Goal: Task Accomplishment & Management: Use online tool/utility

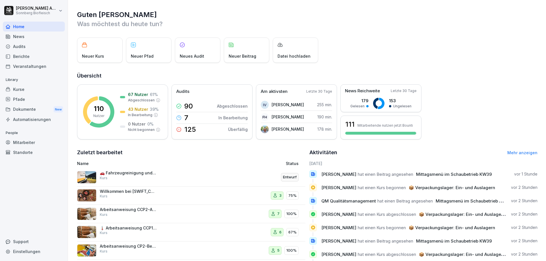
click at [34, 144] on div "Mitarbeiter" at bounding box center [34, 143] width 62 height 10
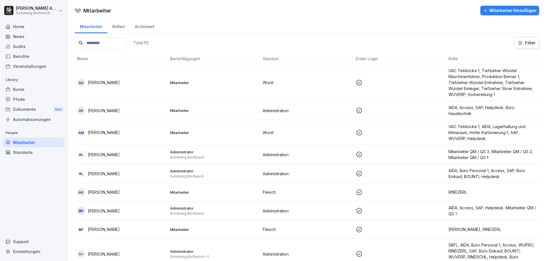
click at [33, 88] on div "Kurse" at bounding box center [34, 89] width 62 height 10
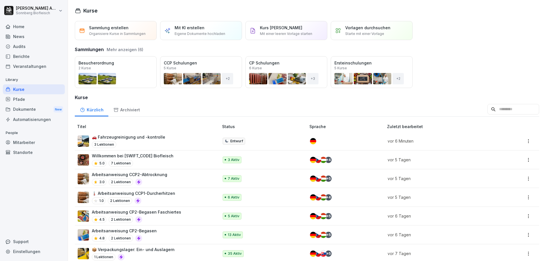
click at [507, 112] on input at bounding box center [513, 109] width 52 height 11
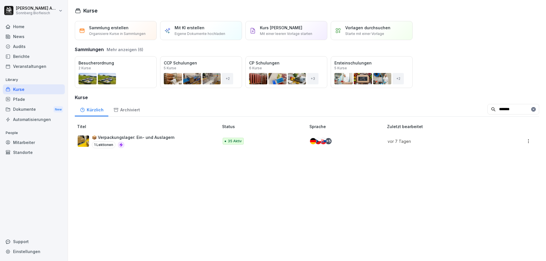
type input "*******"
click at [155, 139] on p "📦 Verpackungslager: Ein- und Auslagern" at bounding box center [133, 137] width 83 height 6
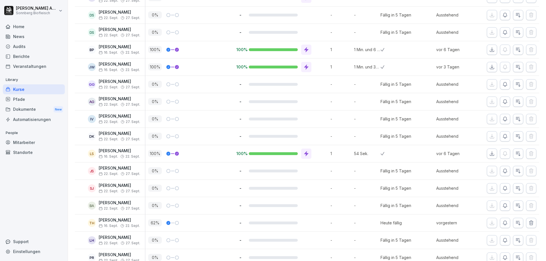
scroll to position [531, 0]
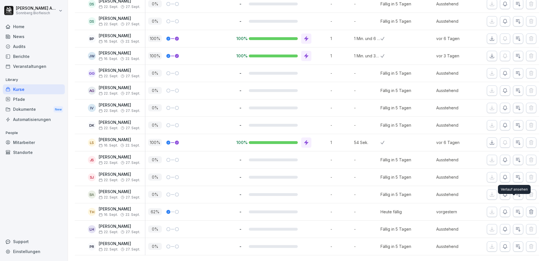
click at [515, 209] on icon "button" at bounding box center [518, 212] width 6 height 6
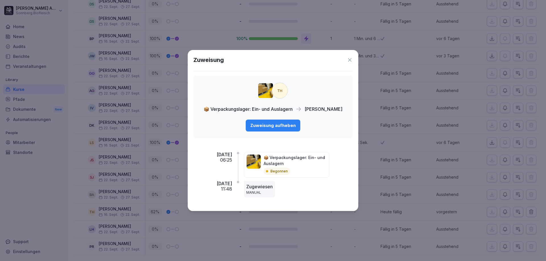
click at [349, 63] on div "Zuweisung" at bounding box center [272, 60] width 159 height 9
click at [352, 58] on icon at bounding box center [350, 60] width 6 height 6
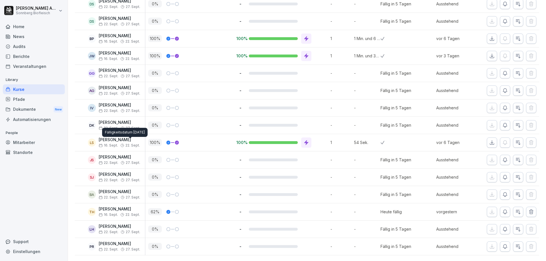
scroll to position [332, 0]
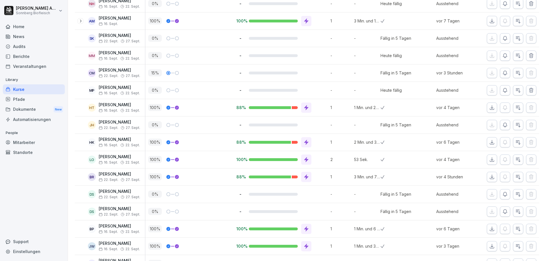
click at [34, 52] on div "Berichte" at bounding box center [34, 56] width 62 height 10
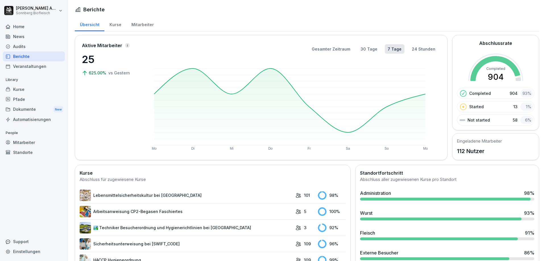
click at [113, 24] on div "Kurse" at bounding box center [115, 24] width 22 height 14
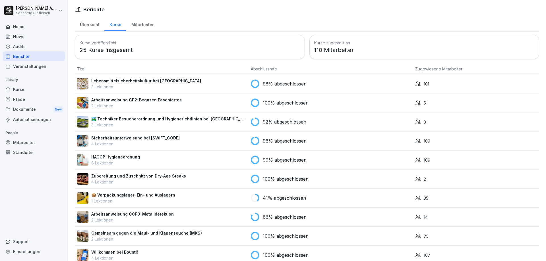
click at [28, 47] on div "Audits" at bounding box center [34, 46] width 62 height 10
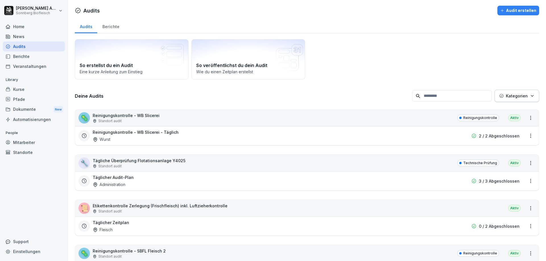
click at [459, 99] on input at bounding box center [452, 95] width 80 height 11
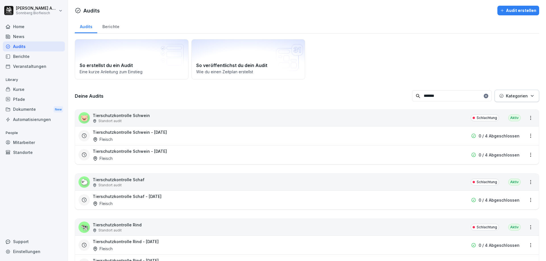
type input "*******"
click at [159, 135] on h3 "Tierschutzkontrolle Schwein - Montag" at bounding box center [130, 132] width 74 height 6
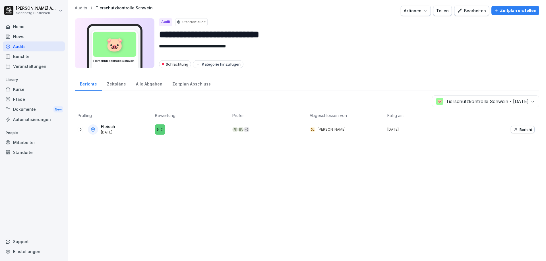
click at [78, 129] on div at bounding box center [81, 130] width 6 height 6
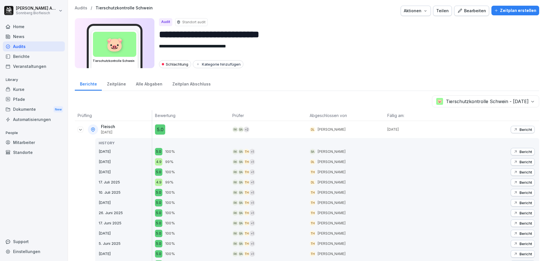
click at [390, 105] on div "🐷 Tierschutzkontrolle Schwein - Montag" at bounding box center [307, 101] width 464 height 12
click at [114, 84] on div "Zeitpläne" at bounding box center [116, 83] width 29 height 14
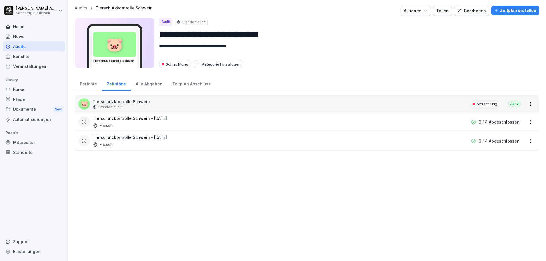
click at [147, 85] on div "Alle Abgaben" at bounding box center [149, 83] width 36 height 14
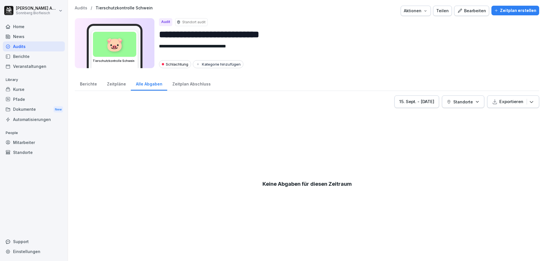
click at [188, 84] on div "Zeitplan Abschluss" at bounding box center [191, 83] width 48 height 14
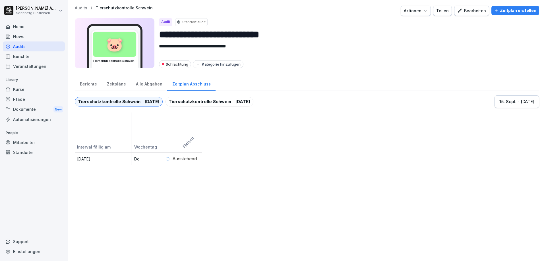
click at [91, 83] on div "Berichte" at bounding box center [88, 83] width 27 height 14
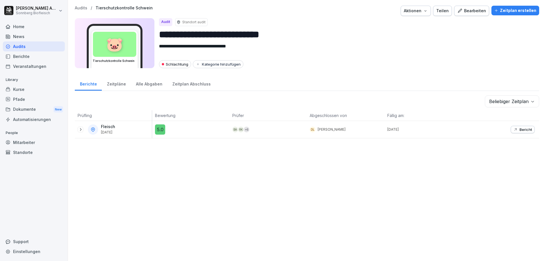
click at [116, 89] on div "Zeitpläne" at bounding box center [116, 83] width 29 height 14
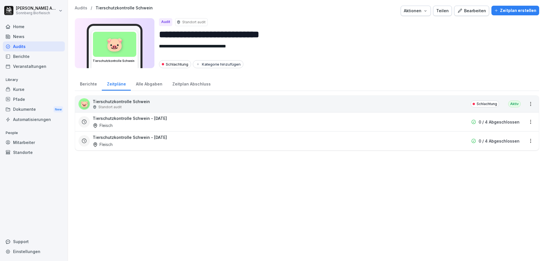
click at [128, 117] on h3 "Tierschutzkontrolle Schwein - Montag" at bounding box center [130, 118] width 74 height 6
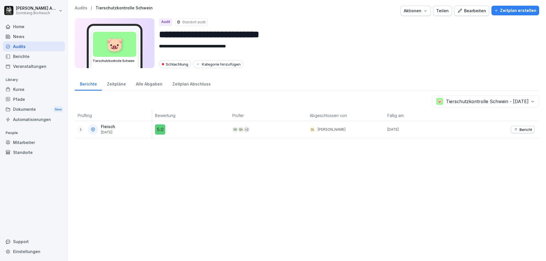
click at [81, 129] on icon at bounding box center [80, 129] width 1 height 3
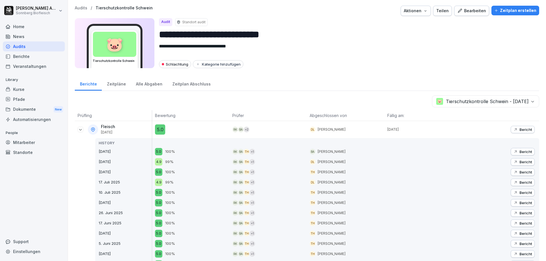
click at [427, 11] on icon "button" at bounding box center [425, 11] width 5 height 5
click at [457, 28] on html "**********" at bounding box center [273, 130] width 546 height 261
click at [468, 11] on div "Bearbeiten" at bounding box center [471, 11] width 29 height 6
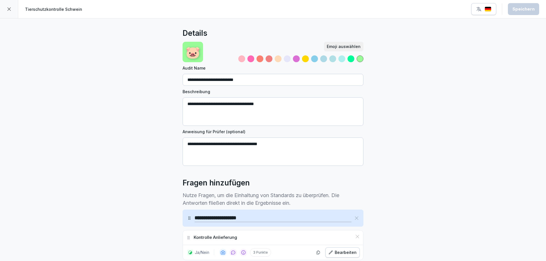
click at [6, 11] on div at bounding box center [9, 9] width 18 height 18
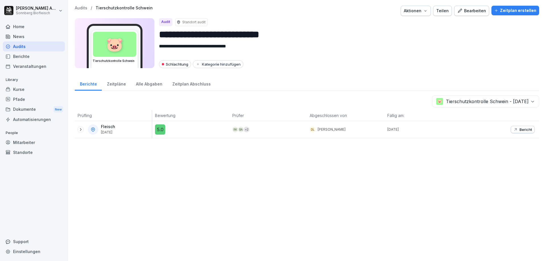
click at [115, 87] on div "Zeitpläne" at bounding box center [116, 83] width 29 height 14
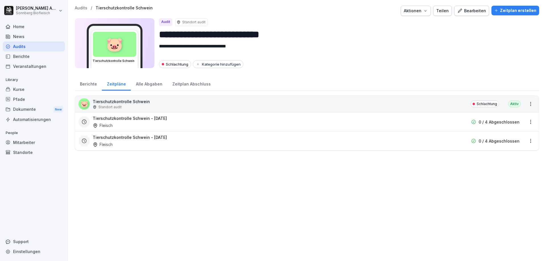
click at [136, 115] on div "Tierschutzkontrolle Schwein - Montag Fleisch 0 / 4 Abgeschlossen" at bounding box center [306, 121] width 463 height 19
click at [531, 121] on div "Tierschutzkontrolle Schwein - Montag Fleisch 0 / 4 Abgeschlossen" at bounding box center [306, 121] width 463 height 19
click at [527, 122] on html "**********" at bounding box center [273, 130] width 546 height 261
drag, startPoint x: 477, startPoint y: 190, endPoint x: 526, endPoint y: 110, distance: 93.9
click at [487, 172] on html "**********" at bounding box center [273, 130] width 546 height 261
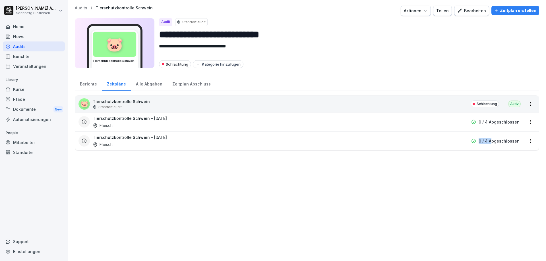
click at [527, 104] on html "**********" at bounding box center [273, 130] width 546 height 261
drag, startPoint x: 440, startPoint y: 215, endPoint x: 209, endPoint y: 179, distance: 234.1
click at [410, 213] on html "**********" at bounding box center [273, 130] width 546 height 261
click at [120, 125] on div "Tierschutzkontrolle Schwein - Montag Fleisch" at bounding box center [270, 121] width 355 height 13
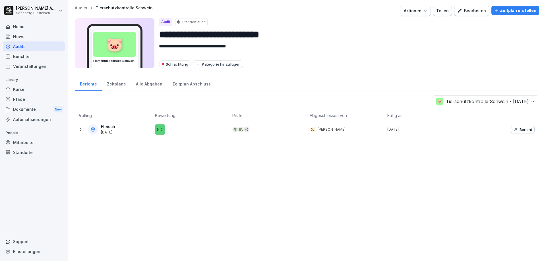
click at [79, 130] on icon at bounding box center [80, 129] width 5 height 5
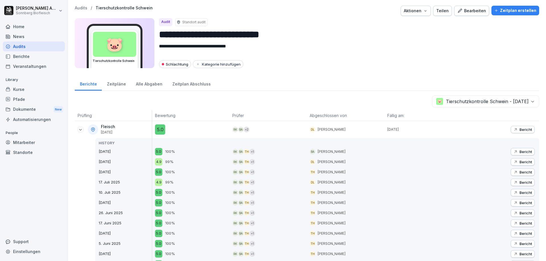
click at [77, 130] on div "Fleisch 11. Sept. 2025 HISTORY 4. Sept. 2025 7. Aug. 2025 31. Juli 2025 17. Jul…" at bounding box center [113, 228] width 77 height 214
click at [111, 83] on div "Zeitpläne" at bounding box center [116, 83] width 29 height 14
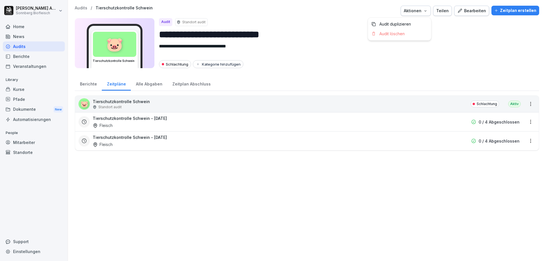
click at [424, 14] on button "Aktionen" at bounding box center [415, 11] width 30 height 10
click at [454, 45] on html "**********" at bounding box center [273, 130] width 546 height 261
click at [149, 86] on div "Alle Abgaben" at bounding box center [149, 83] width 36 height 14
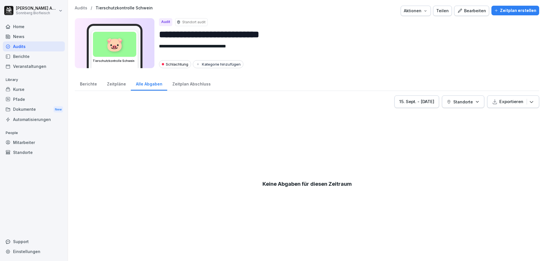
click at [116, 87] on div "Zeitpläne" at bounding box center [116, 83] width 29 height 14
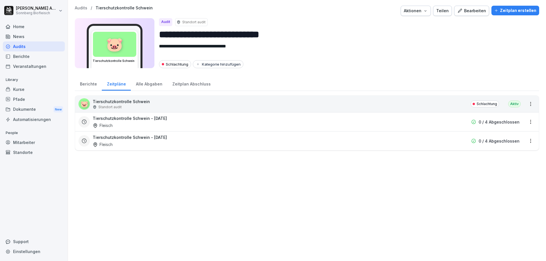
click at [84, 82] on div "Berichte" at bounding box center [88, 83] width 27 height 14
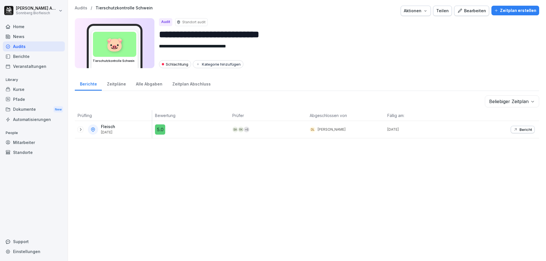
click at [79, 131] on icon at bounding box center [80, 129] width 5 height 5
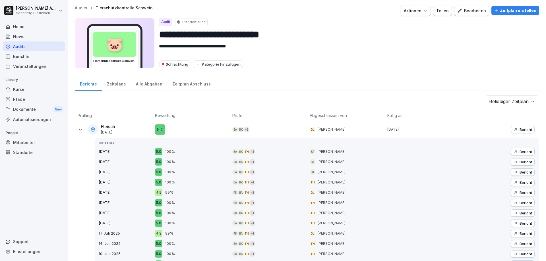
click at [112, 84] on div "Zeitpläne" at bounding box center [116, 83] width 29 height 14
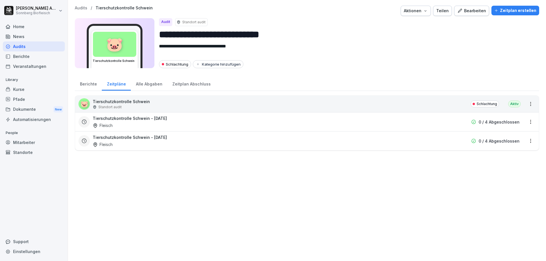
click at [82, 84] on div "Berichte" at bounding box center [88, 83] width 27 height 14
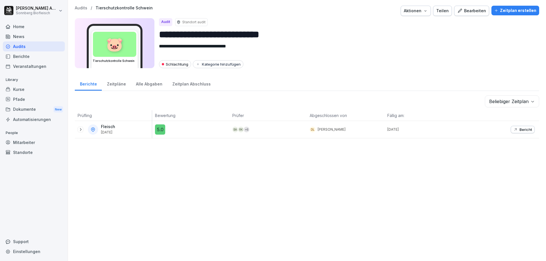
click at [82, 131] on icon at bounding box center [80, 129] width 5 height 5
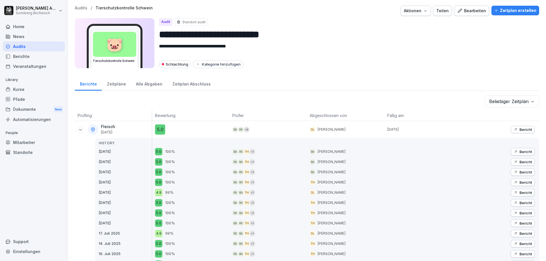
click at [82, 8] on p "Audits" at bounding box center [81, 8] width 13 height 5
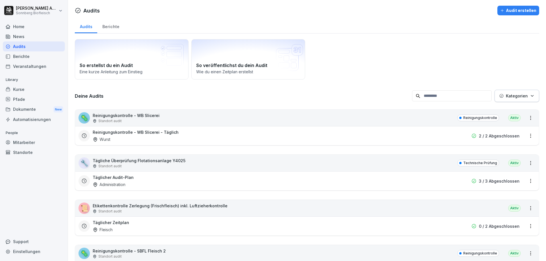
click at [31, 25] on div "Home" at bounding box center [34, 27] width 62 height 10
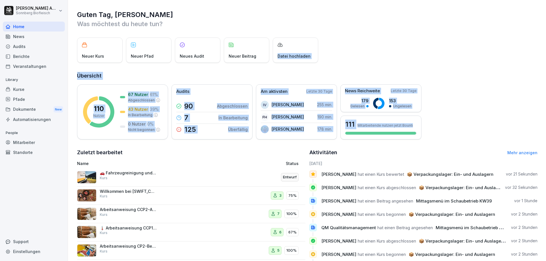
drag, startPoint x: 459, startPoint y: 122, endPoint x: 283, endPoint y: 46, distance: 191.6
click at [283, 46] on div "Guten Tag, Benjamin Was möchtest du heute tun? Neuer Kurs Neuer Pfad Neues Audi…" at bounding box center [307, 144] width 478 height 288
click at [361, 61] on div "Neuer Kurs Neuer Pfad Neues Audit Neuer Beitrag Datei hochladen" at bounding box center [307, 50] width 460 height 25
click at [474, 73] on h2 "Übersicht" at bounding box center [307, 76] width 460 height 8
click at [482, 99] on div "110 Nutzer 67 Nutzer 61 % Abgeschlossen 43 Nutzer 39 % In Bearbeitung 0 Nutzer …" at bounding box center [307, 111] width 460 height 55
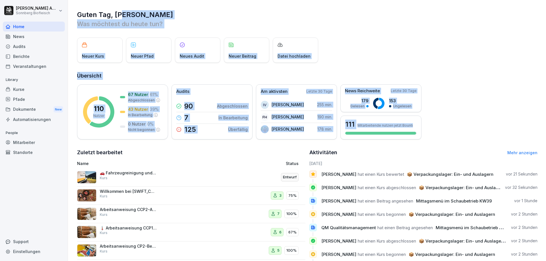
drag, startPoint x: 483, startPoint y: 138, endPoint x: 123, endPoint y: 13, distance: 380.9
click at [123, 13] on div "Guten Tag, Benjamin Was möchtest du heute tun? Neuer Kurs Neuer Pfad Neues Audi…" at bounding box center [307, 144] width 478 height 288
click at [415, 63] on div "Guten Tag, Benjamin Was möchtest du heute tun? Neuer Kurs Neuer Pfad Neues Audi…" at bounding box center [307, 144] width 478 height 288
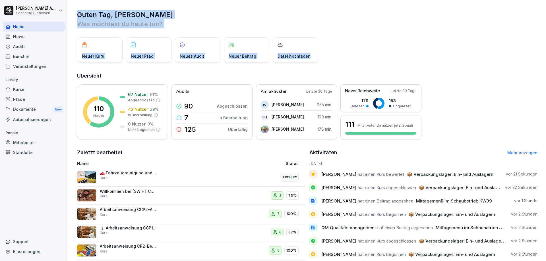
drag, startPoint x: 76, startPoint y: 13, endPoint x: 355, endPoint y: 57, distance: 282.6
click at [344, 56] on div "Guten Tag, Benjamin Was möchtest du heute tun? Neuer Kurs Neuer Pfad Neues Audi…" at bounding box center [307, 144] width 478 height 288
click at [390, 56] on div "Neuer Kurs Neuer Pfad Neues Audit Neuer Beitrag Datei hochladen" at bounding box center [307, 50] width 460 height 25
drag, startPoint x: 443, startPoint y: 55, endPoint x: 430, endPoint y: 58, distance: 13.8
click at [443, 55] on div "Neuer Kurs Neuer Pfad Neues Audit Neuer Beitrag Datei hochladen" at bounding box center [307, 50] width 460 height 25
